Goal: Find specific page/section: Find specific page/section

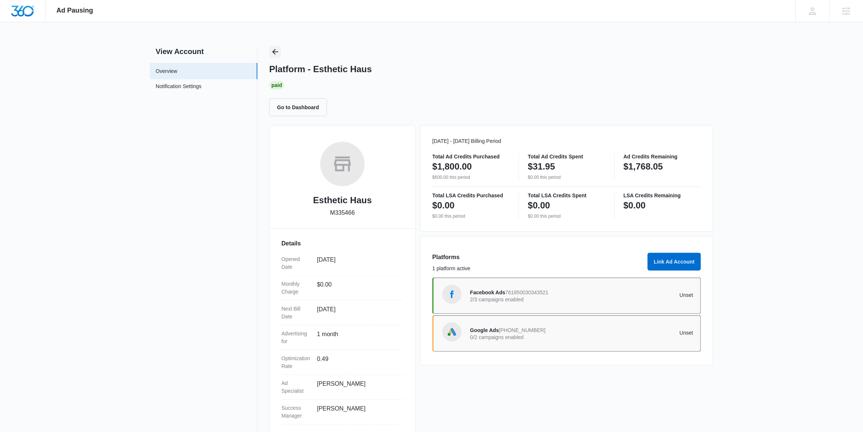
click at [275, 49] on icon "Back" at bounding box center [275, 52] width 6 height 6
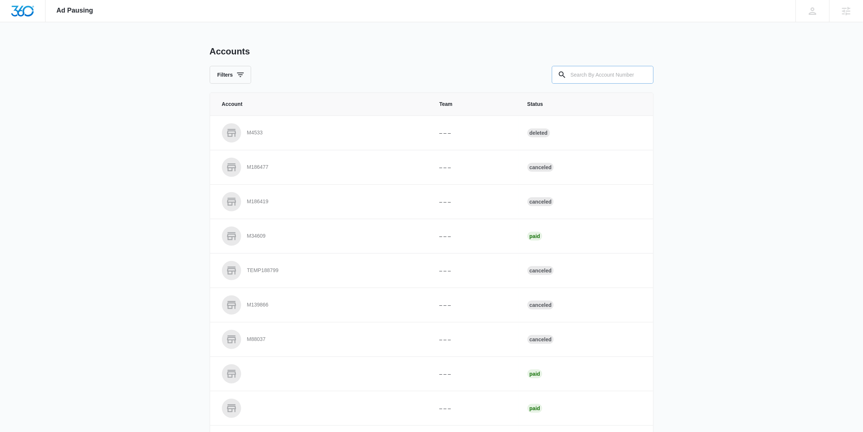
click at [590, 76] on input "text" at bounding box center [603, 75] width 102 height 18
paste input "M43967"
type input "M43967"
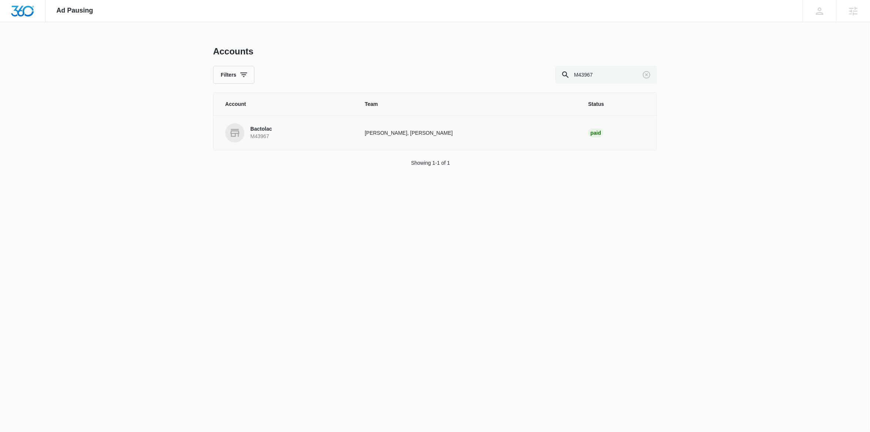
click at [280, 139] on link "Bactolac M43967" at bounding box center [286, 132] width 122 height 19
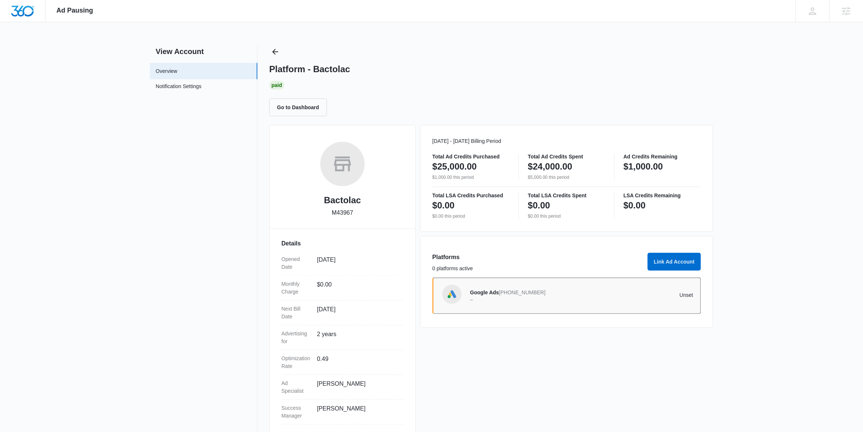
click at [287, 137] on div "Bactolac M43967 Details Opened Date Sep 11, 2023 Monthly Charge $0.00 Next Bill…" at bounding box center [342, 281] width 147 height 312
click at [342, 213] on p "M43967" at bounding box center [342, 212] width 21 height 9
copy p "M43967"
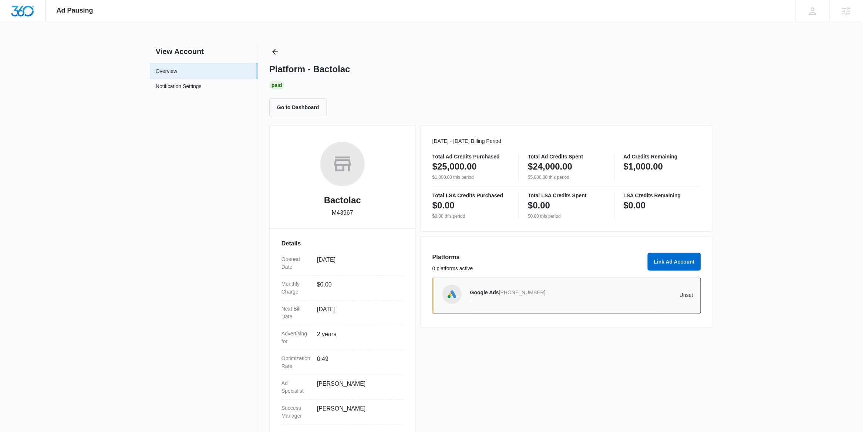
click at [339, 198] on h2 "Bactolac" at bounding box center [342, 200] width 37 height 13
copy h2 "Bactolac"
click at [274, 51] on icon "Back" at bounding box center [275, 52] width 6 height 6
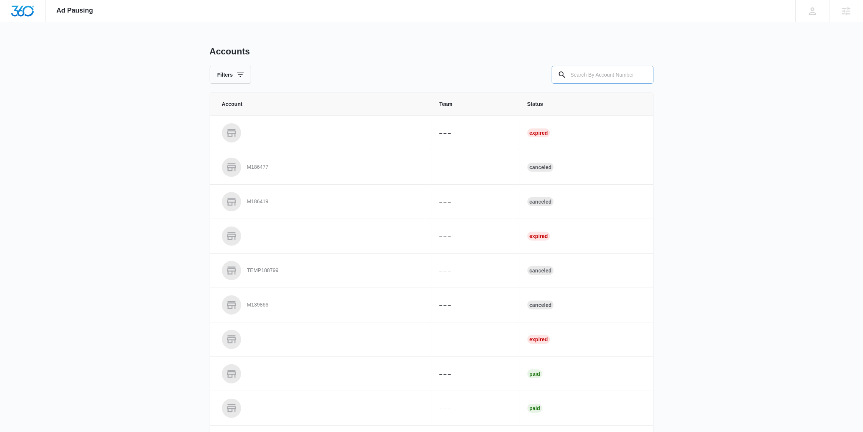
click at [601, 66] on input "text" at bounding box center [603, 75] width 102 height 18
paste input "M330013"
type input "M330013"
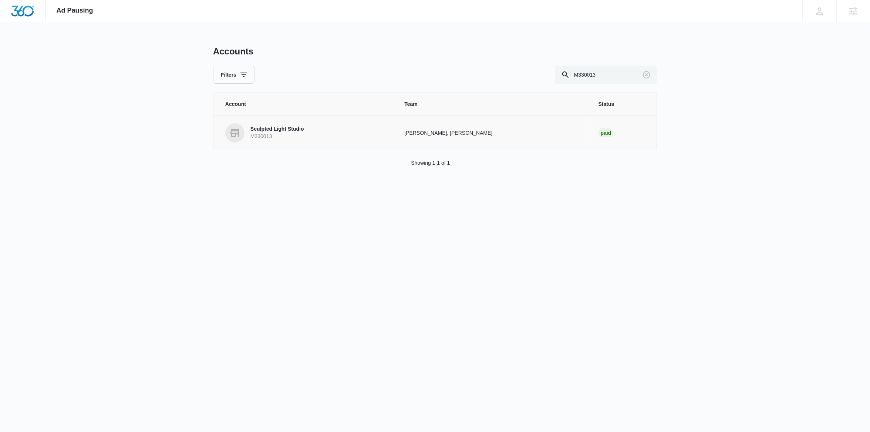
click at [286, 132] on p "Sculpted Light Studio" at bounding box center [278, 128] width 54 height 7
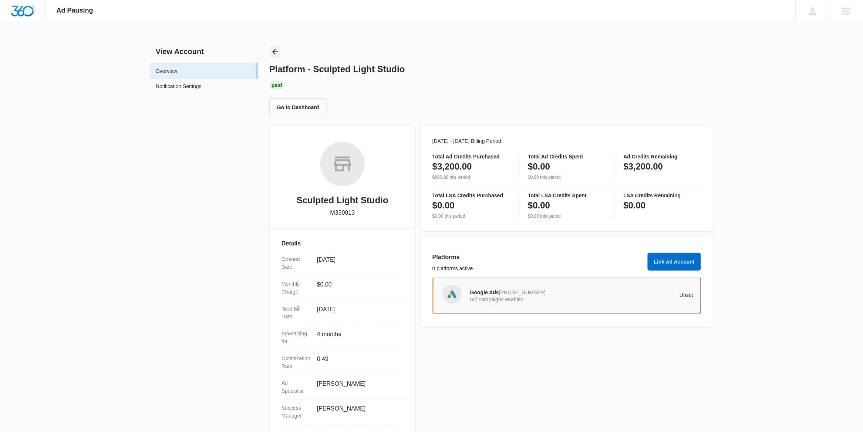
click at [273, 52] on icon "Back" at bounding box center [275, 51] width 9 height 9
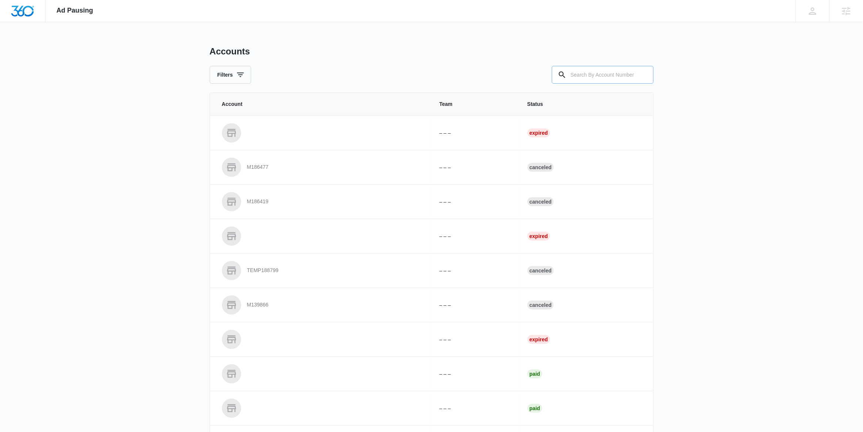
click at [585, 75] on input "text" at bounding box center [603, 75] width 102 height 18
paste input "M332032"
type input "M332032"
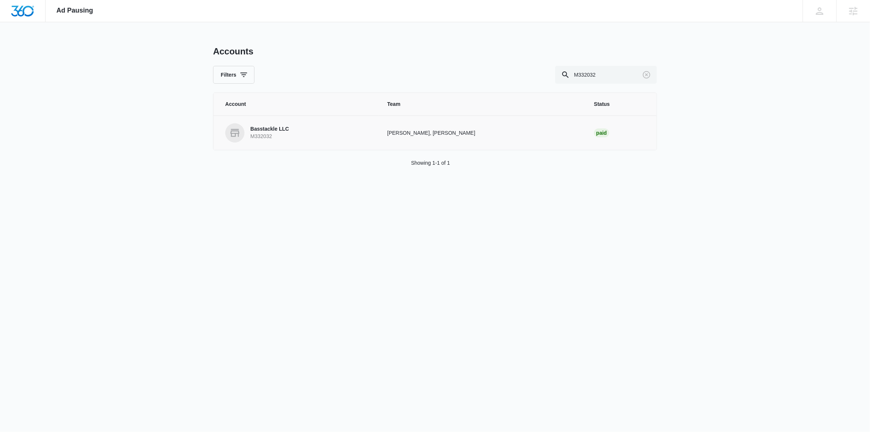
click at [303, 138] on link "Basstackle LLC M332032" at bounding box center [297, 132] width 144 height 19
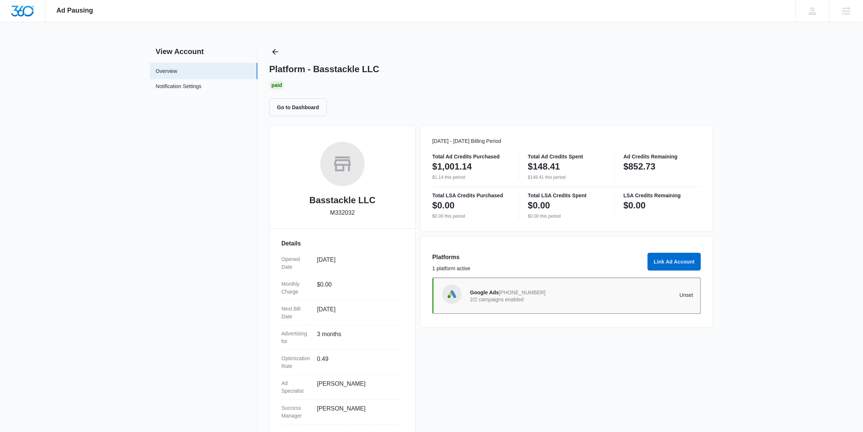
click at [514, 293] on span "867-401-4886" at bounding box center [522, 292] width 47 height 6
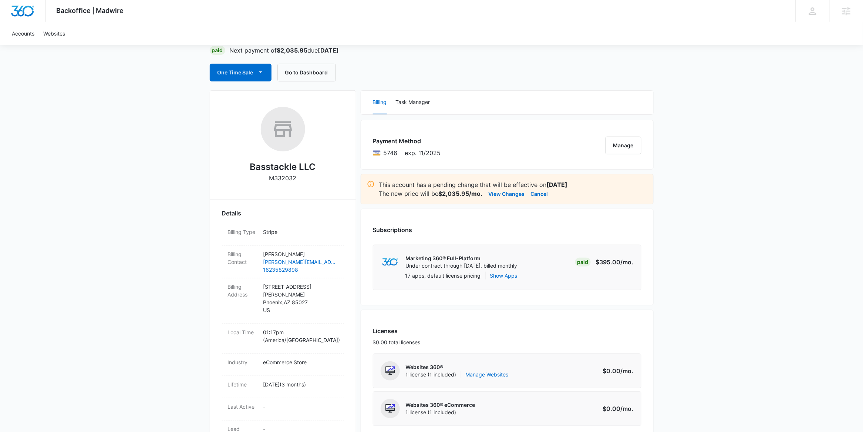
scroll to position [60, 0]
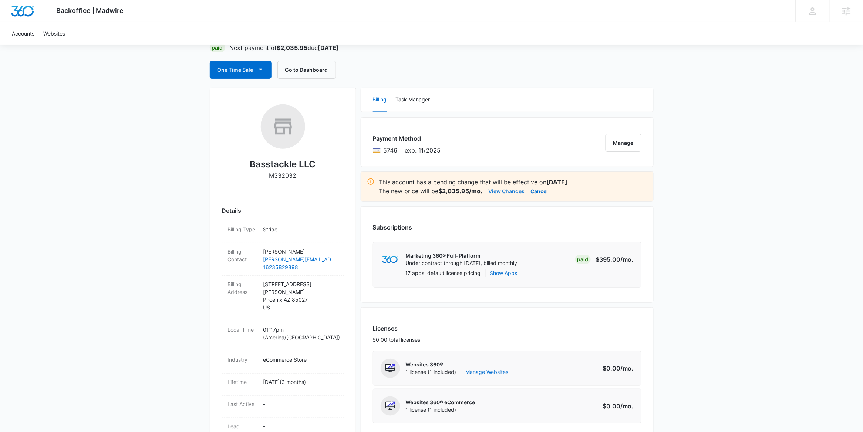
click at [505, 193] on button "View Changes" at bounding box center [507, 191] width 36 height 9
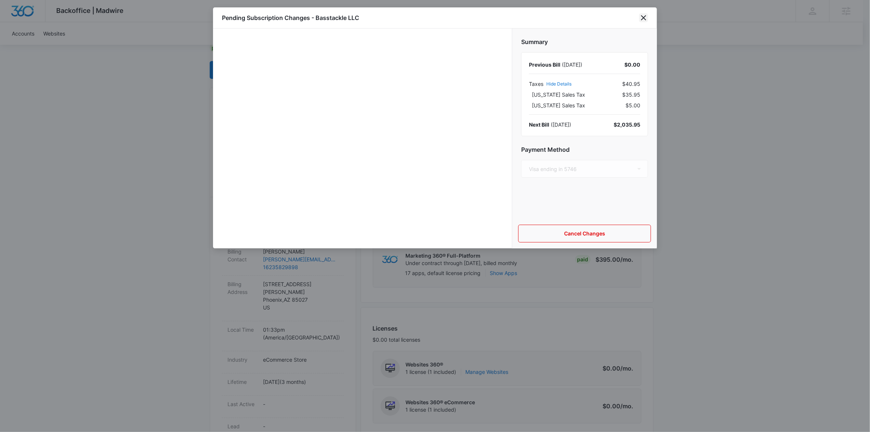
click at [643, 19] on icon "close" at bounding box center [643, 17] width 5 height 5
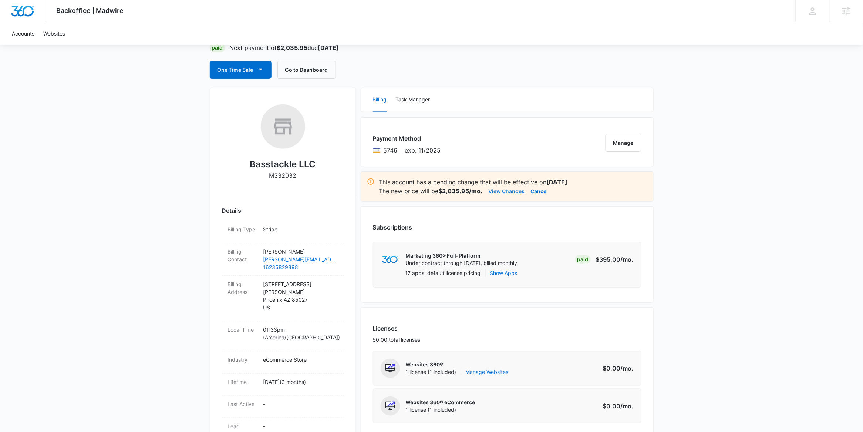
click at [500, 192] on button "View Changes" at bounding box center [507, 191] width 36 height 9
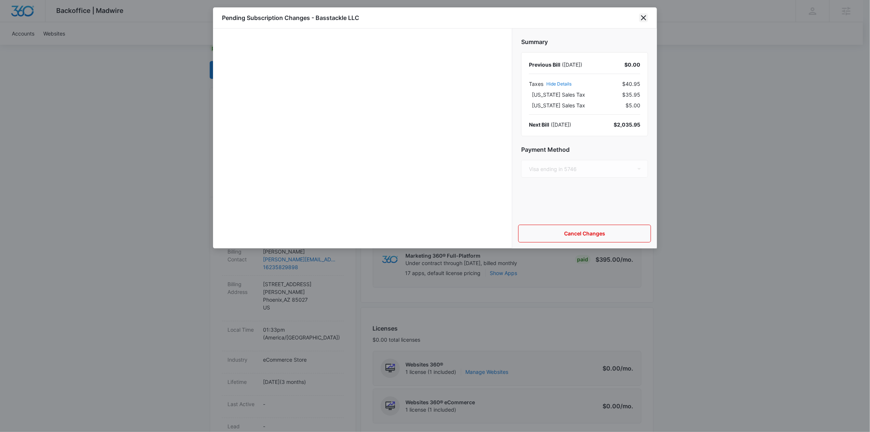
click at [646, 16] on icon "close" at bounding box center [644, 17] width 9 height 9
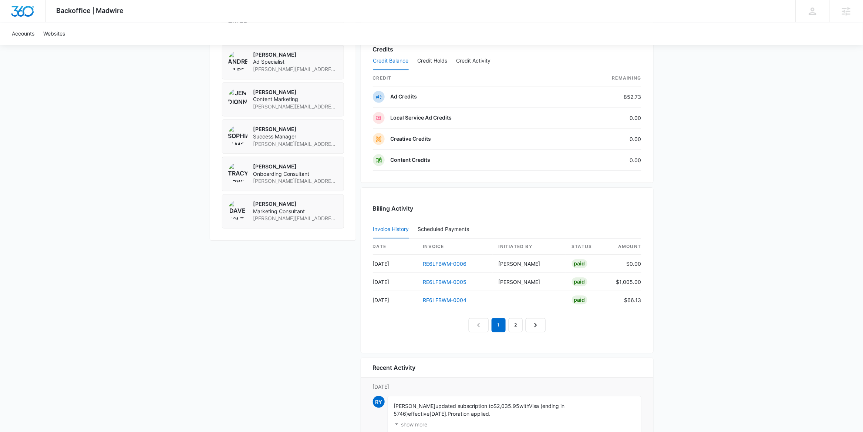
scroll to position [735, 0]
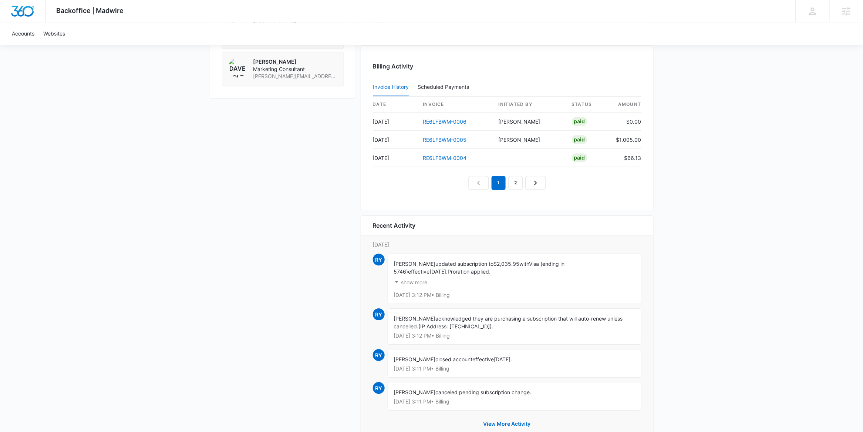
click at [405, 285] on p "show more" at bounding box center [415, 282] width 26 height 5
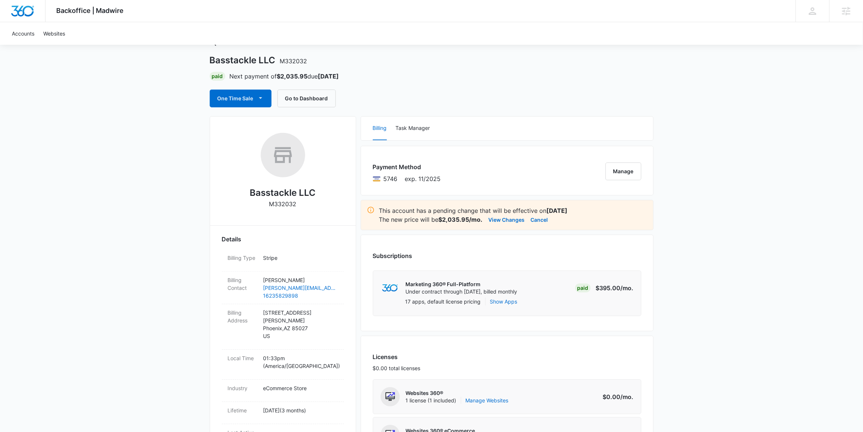
scroll to position [0, 0]
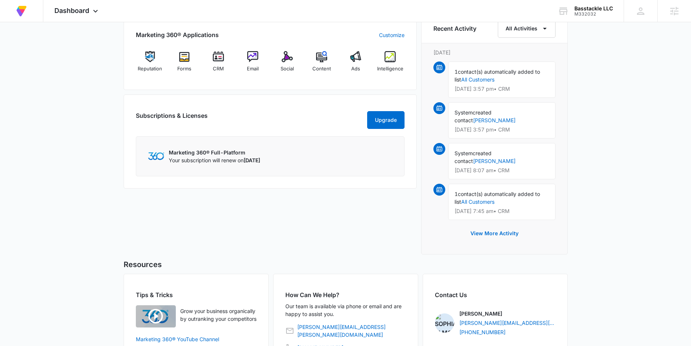
scroll to position [311, 0]
click at [610, 14] on div "M332032" at bounding box center [593, 13] width 38 height 5
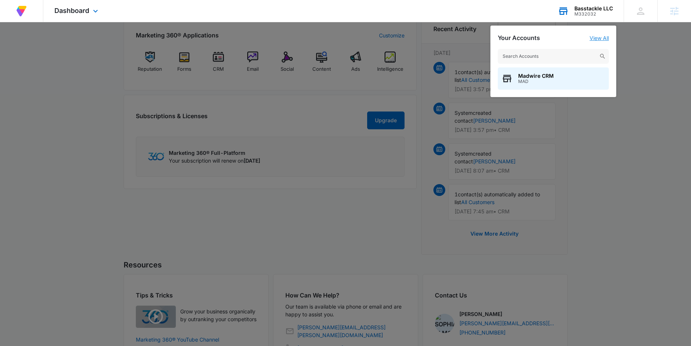
click at [606, 39] on link "View All" at bounding box center [599, 38] width 19 height 6
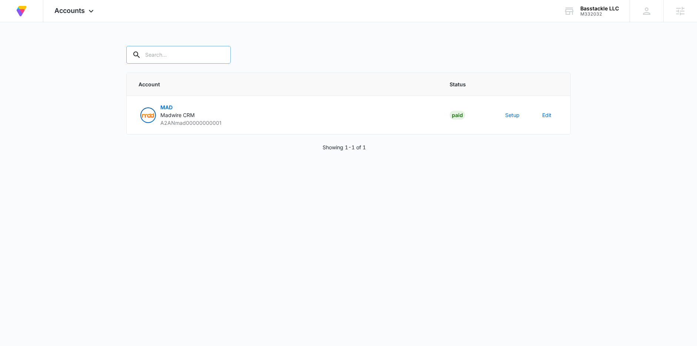
click at [158, 50] on input "text" at bounding box center [178, 55] width 104 height 18
paste input "M332032"
type input "M332032"
click at [512, 115] on button "Setup" at bounding box center [512, 115] width 14 height 8
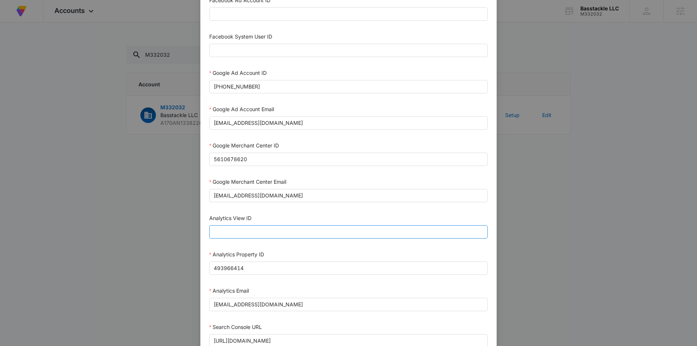
scroll to position [168, 0]
